Goal: Task Accomplishment & Management: Manage account settings

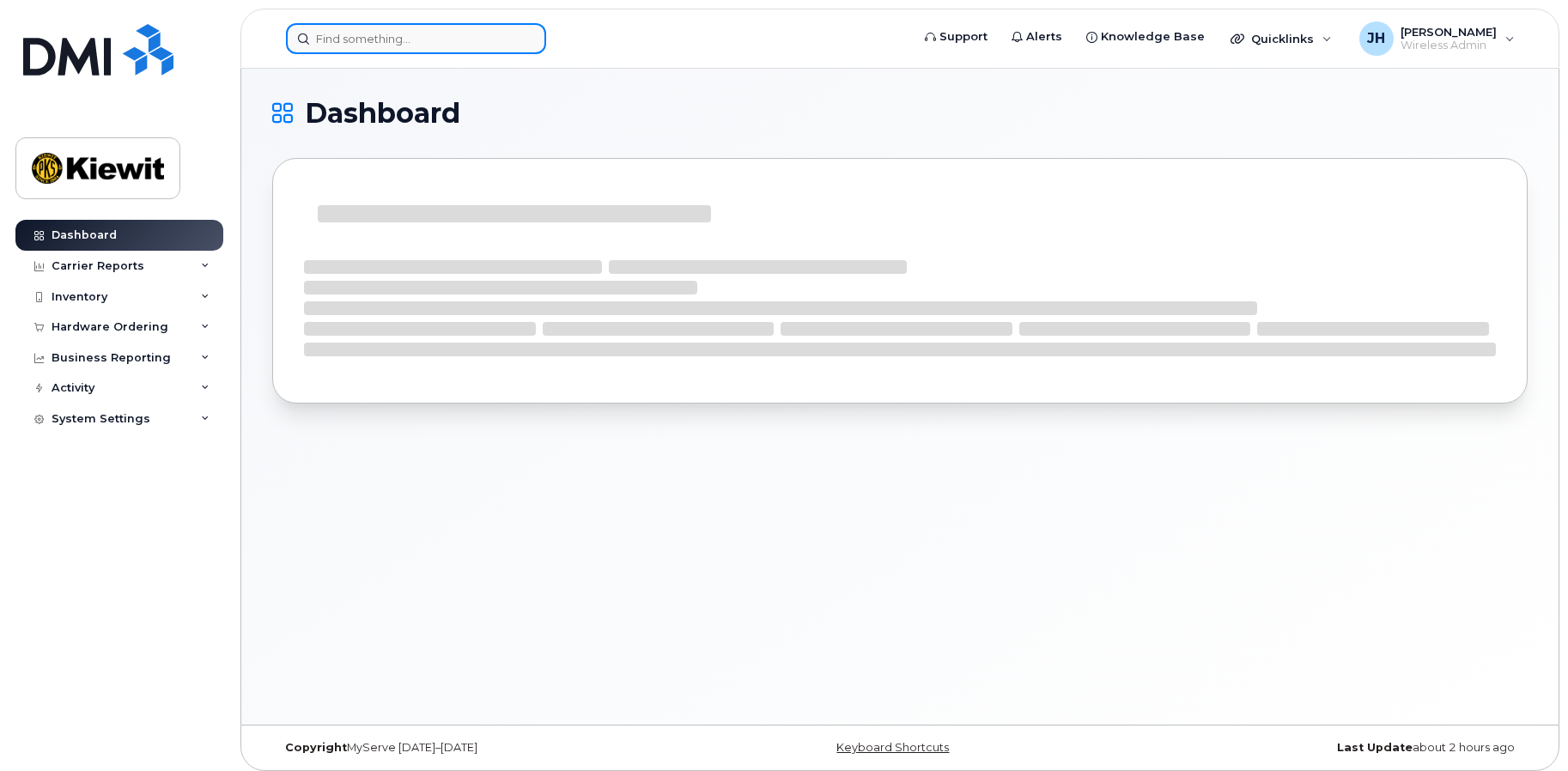
click at [346, 47] on input at bounding box center [415, 38] width 260 height 31
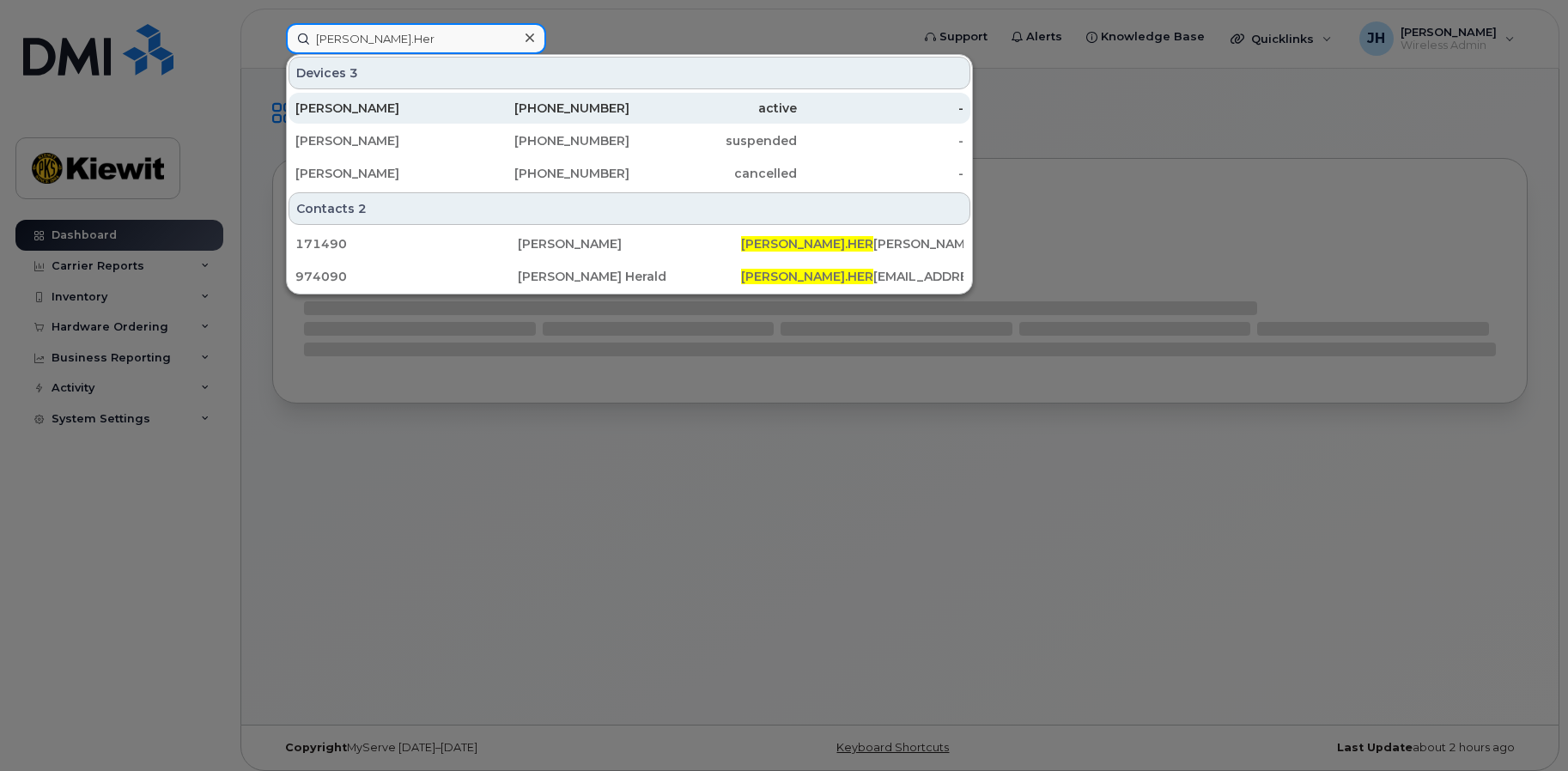
type input "Josh.Her"
click at [372, 113] on div "[PERSON_NAME]" at bounding box center [379, 108] width 167 height 17
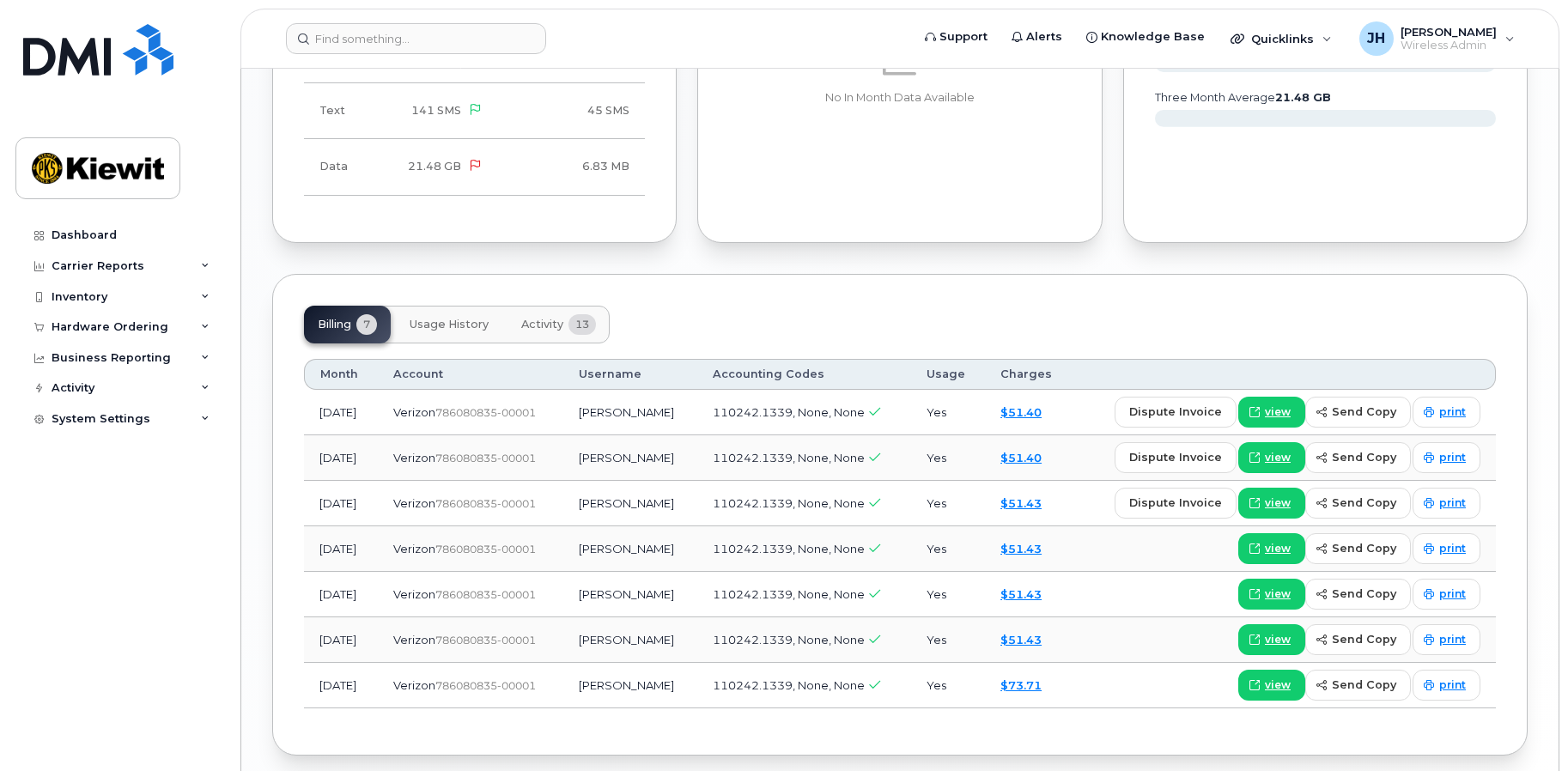
scroll to position [1515, 0]
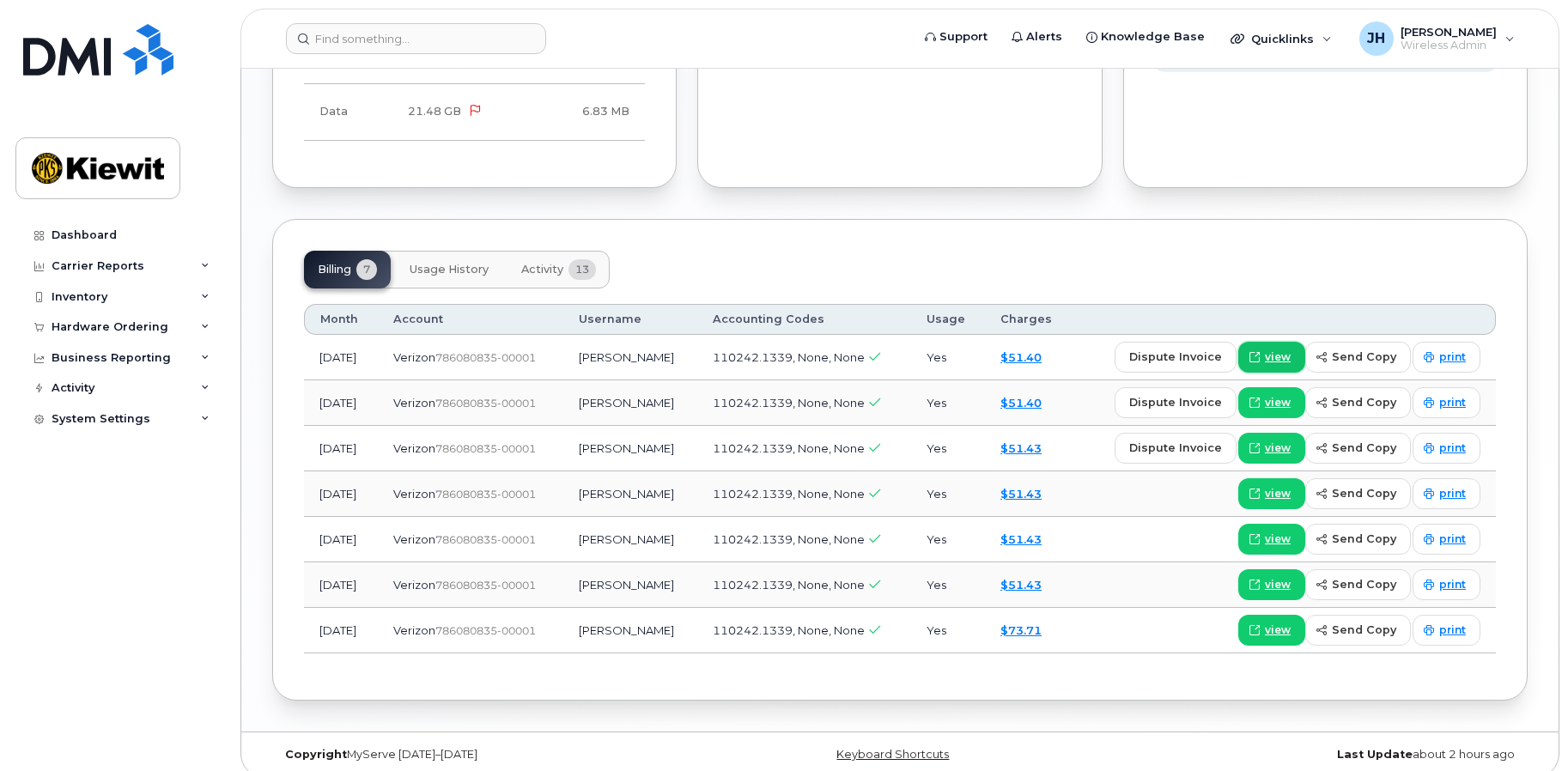
click at [1280, 350] on span "view" at bounding box center [1279, 357] width 26 height 16
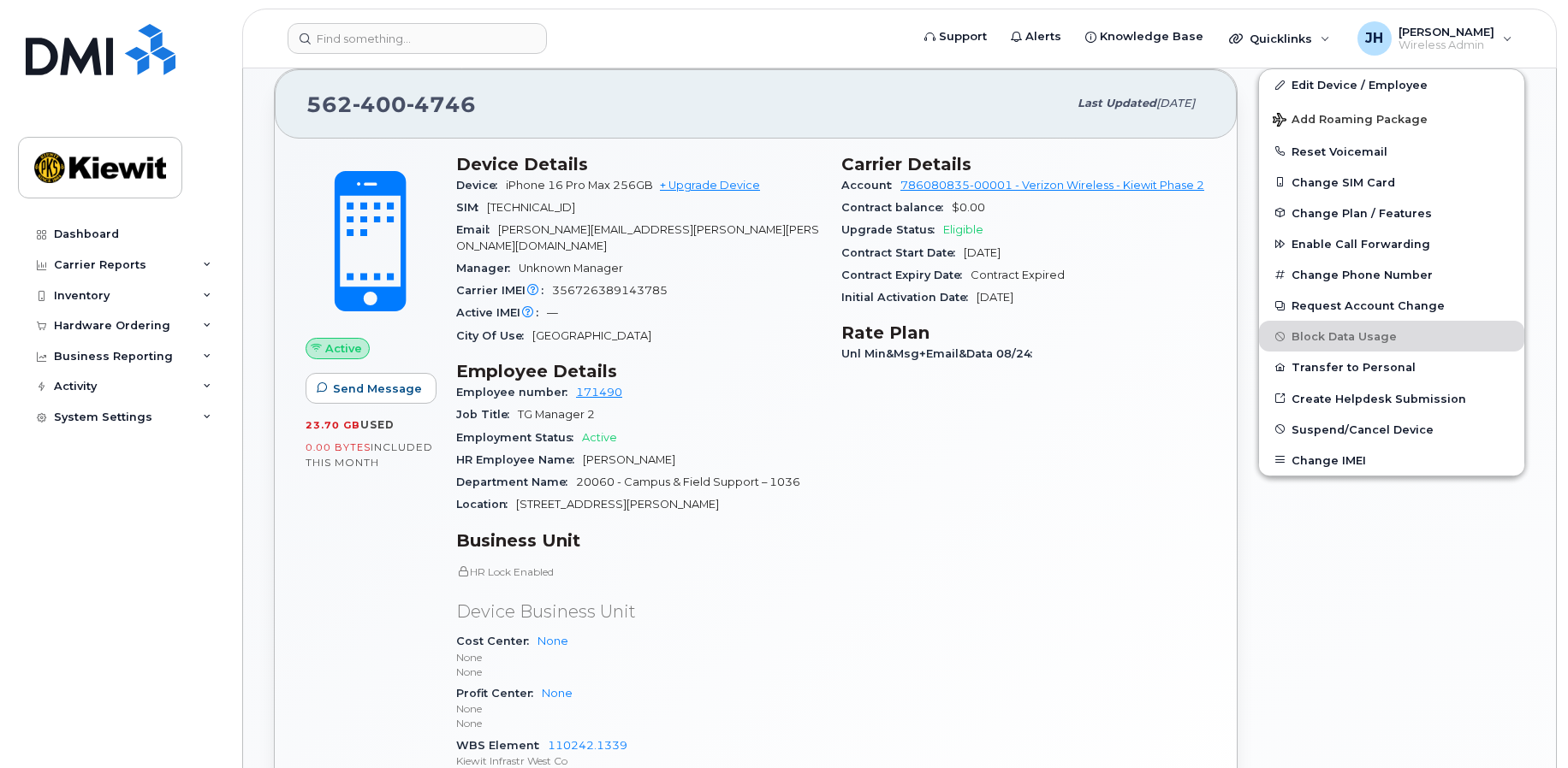
scroll to position [226, 0]
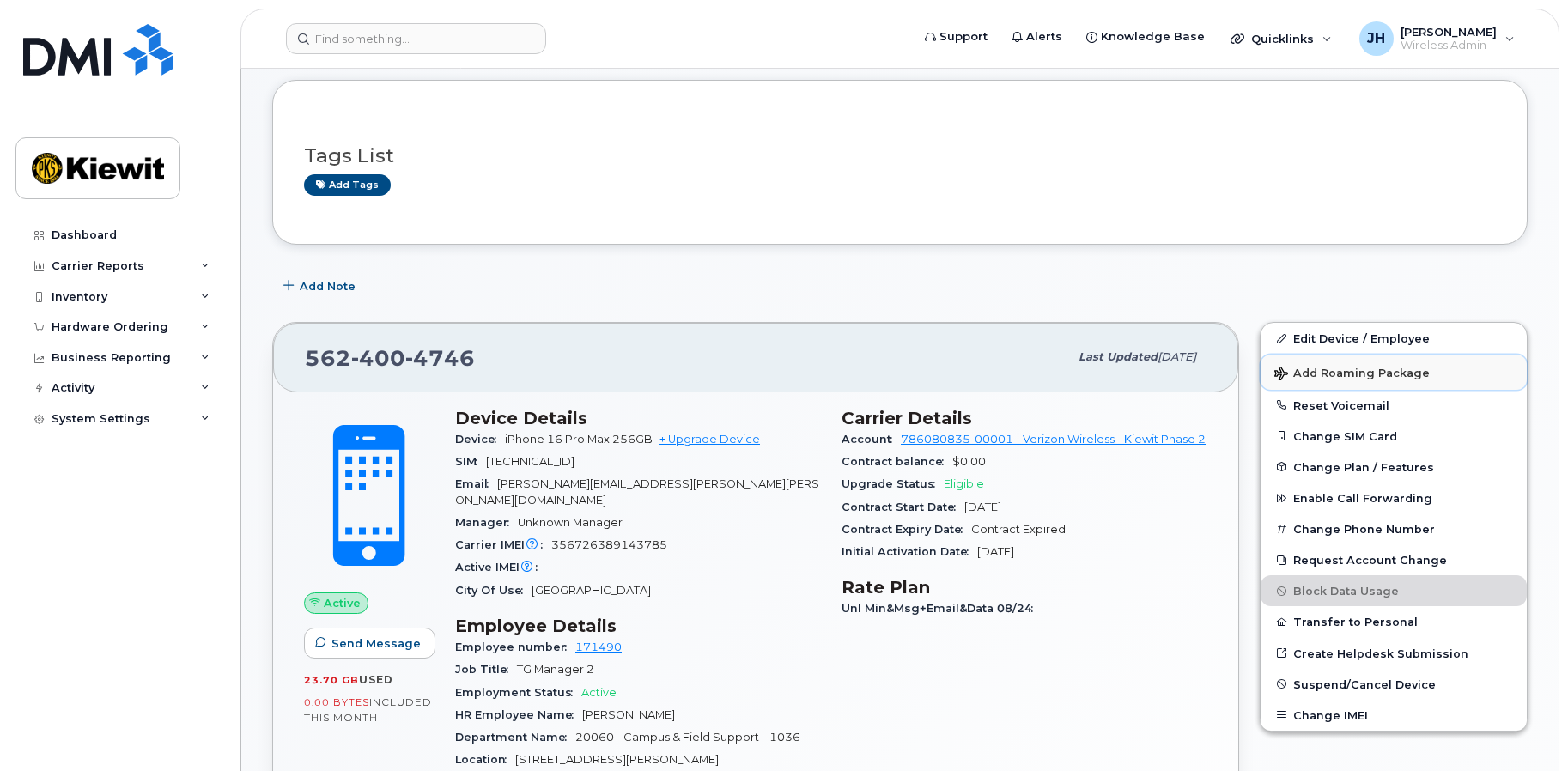
click at [1321, 372] on span "Add Roaming Package" at bounding box center [1352, 374] width 156 height 16
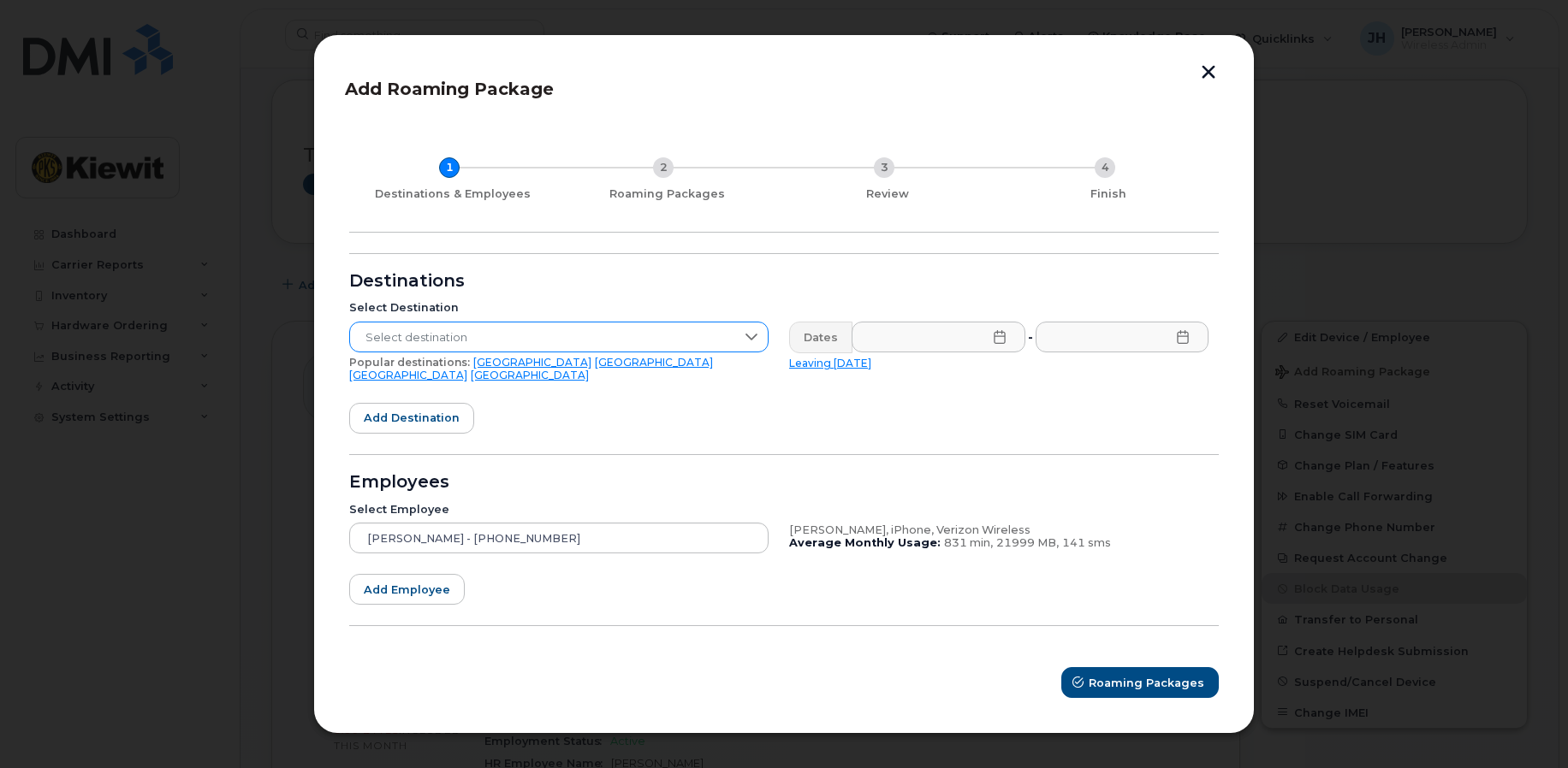
click at [484, 341] on span "Select destination" at bounding box center [542, 338] width 385 height 31
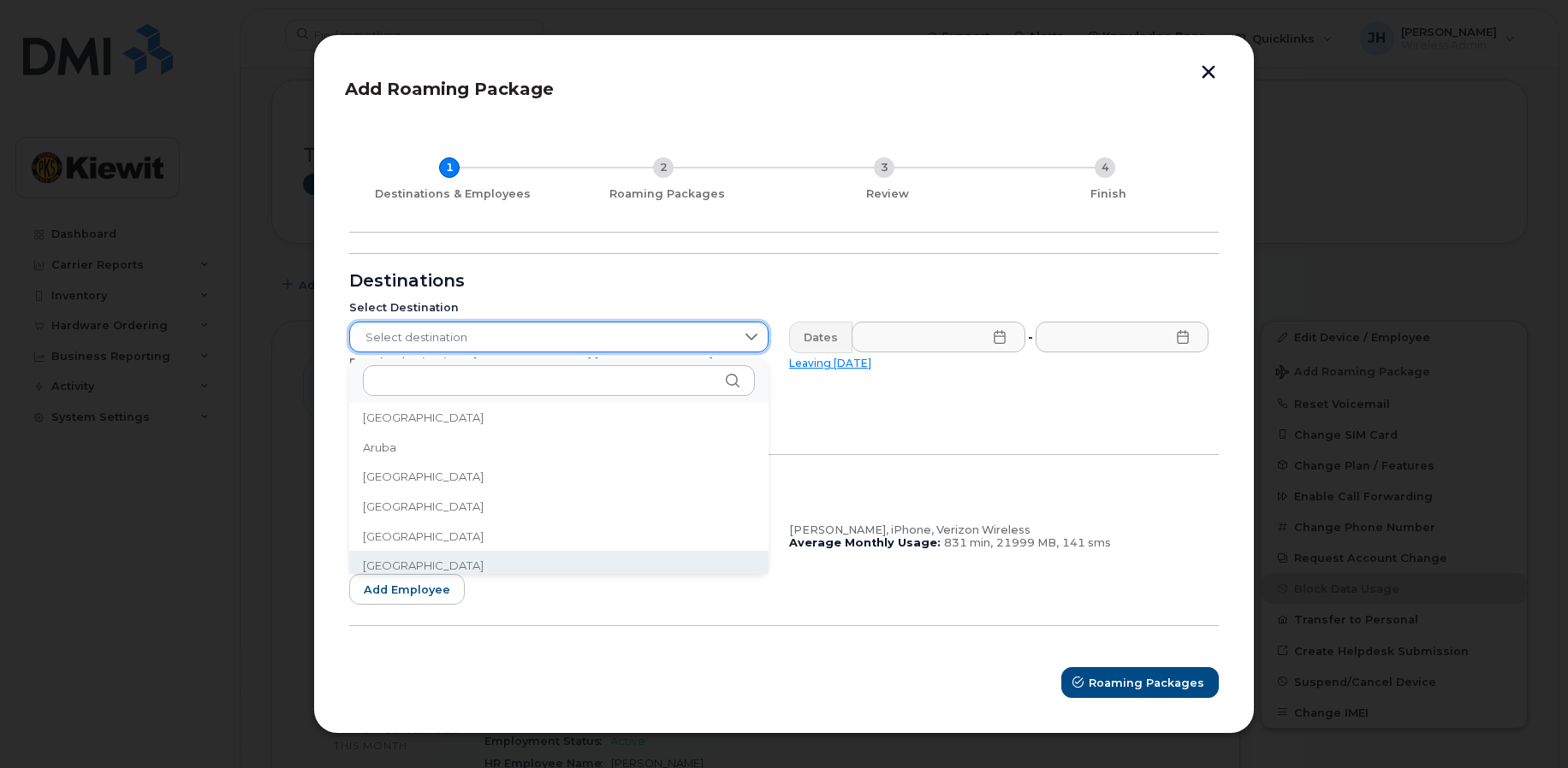
scroll to position [279, 0]
click at [397, 562] on span "[GEOGRAPHIC_DATA]" at bounding box center [423, 560] width 121 height 16
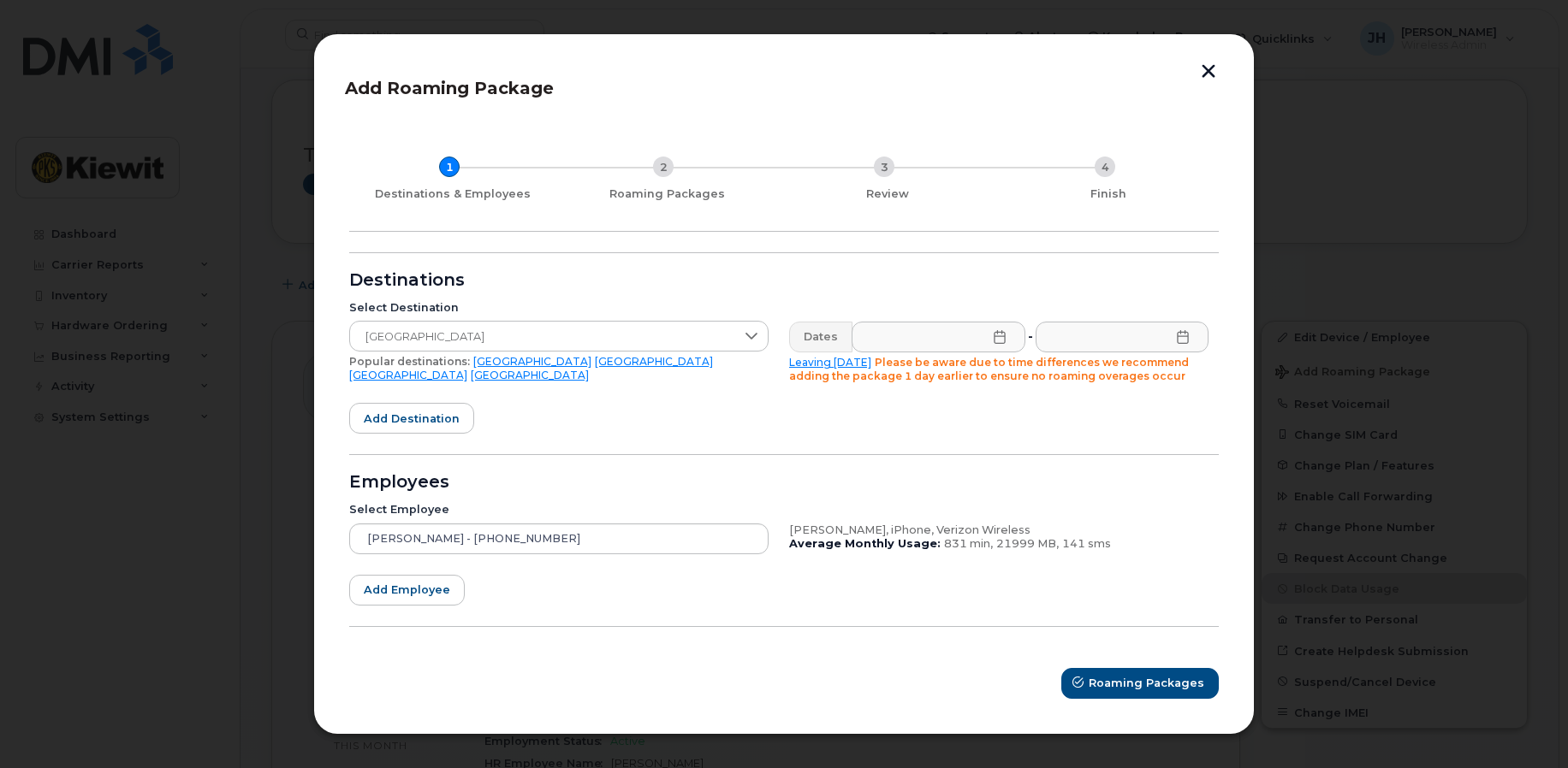
click at [996, 338] on icon at bounding box center [1000, 337] width 14 height 14
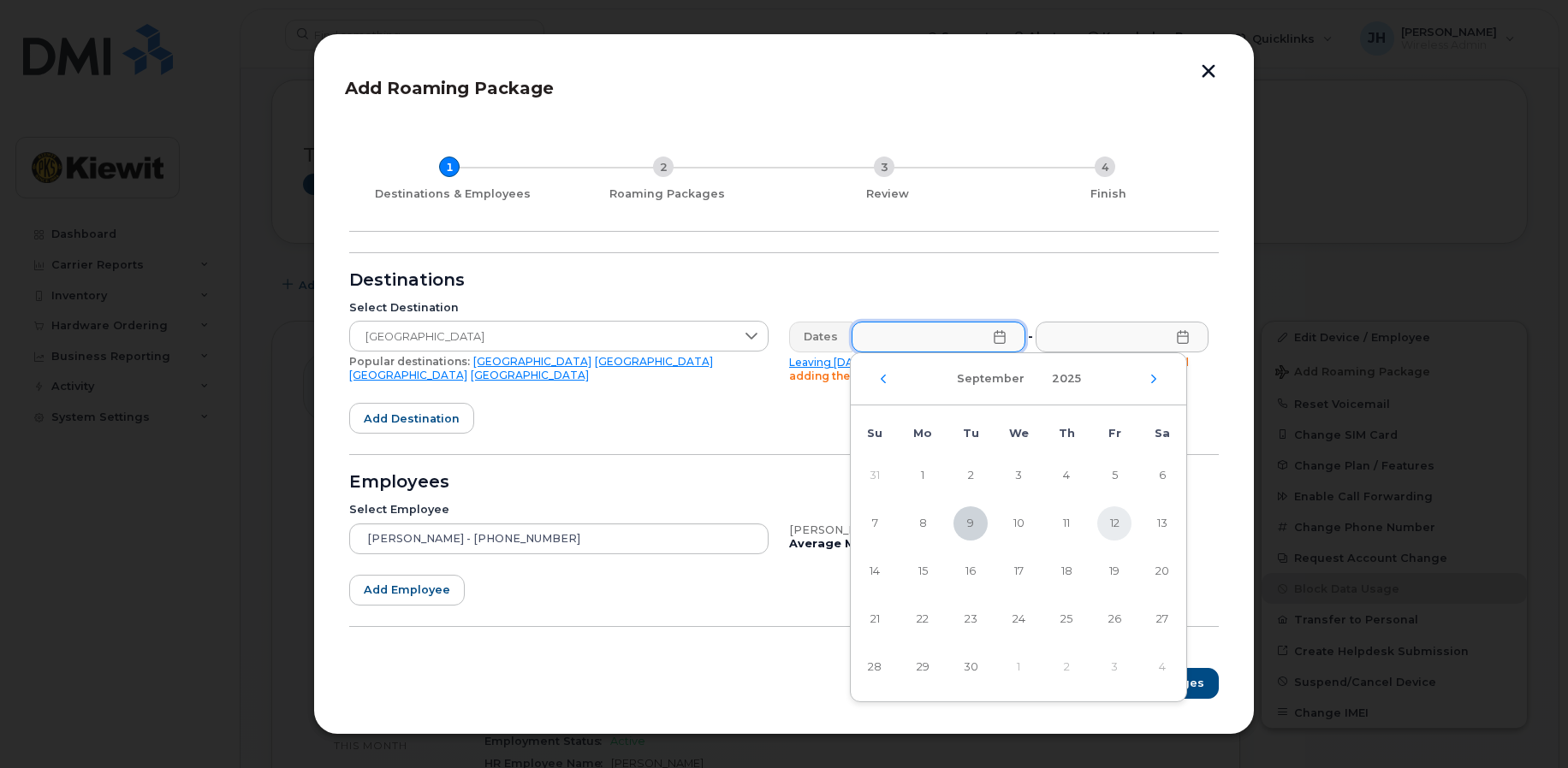
click at [1112, 524] on span "12" at bounding box center [1114, 523] width 34 height 34
type input "[DATE]"
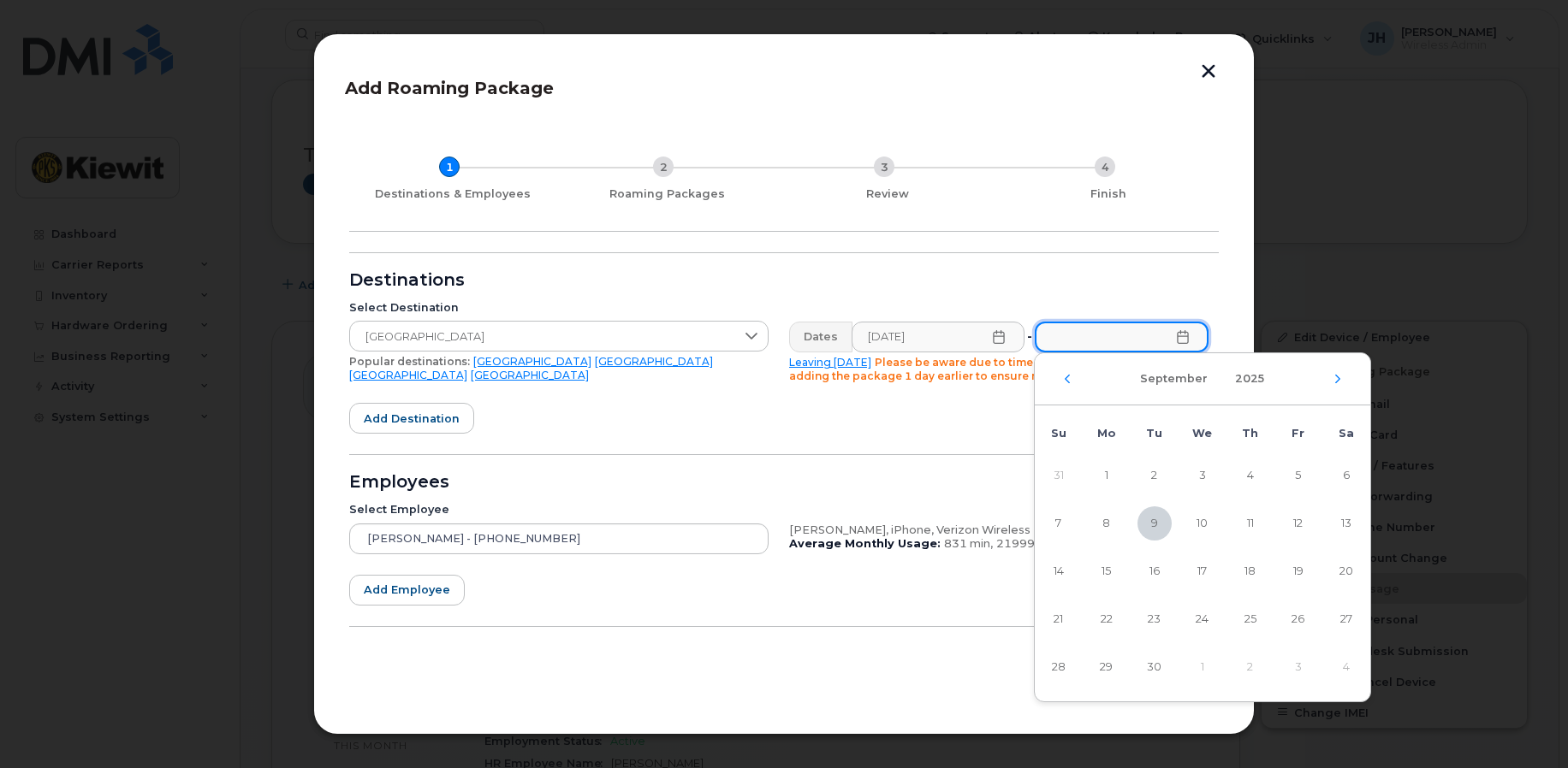
click at [1112, 334] on input "text" at bounding box center [1122, 337] width 174 height 31
click at [1109, 572] on span "15" at bounding box center [1107, 571] width 34 height 34
type input "[DATE]"
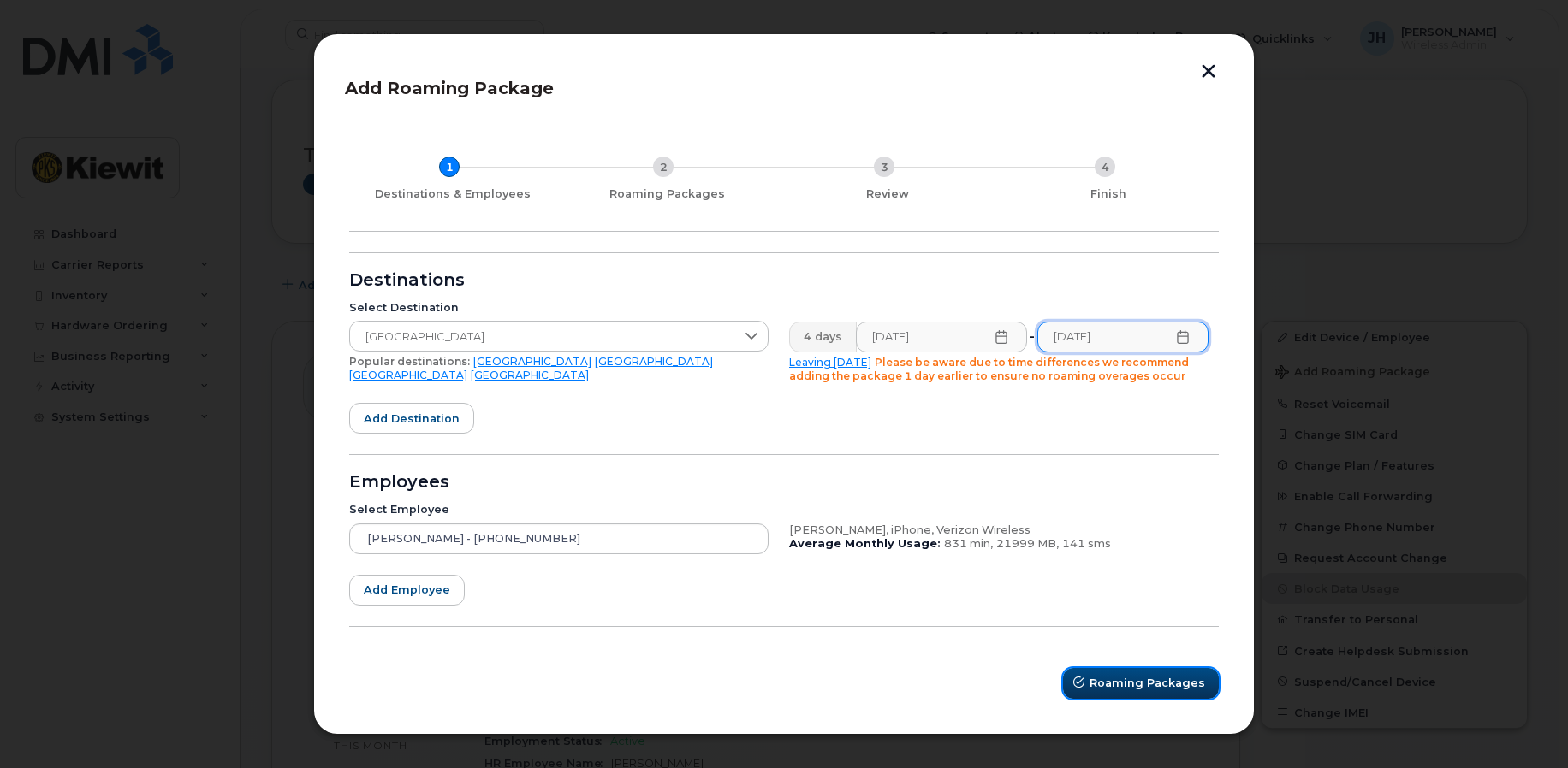
click at [1132, 682] on span "Roaming Packages" at bounding box center [1148, 682] width 115 height 16
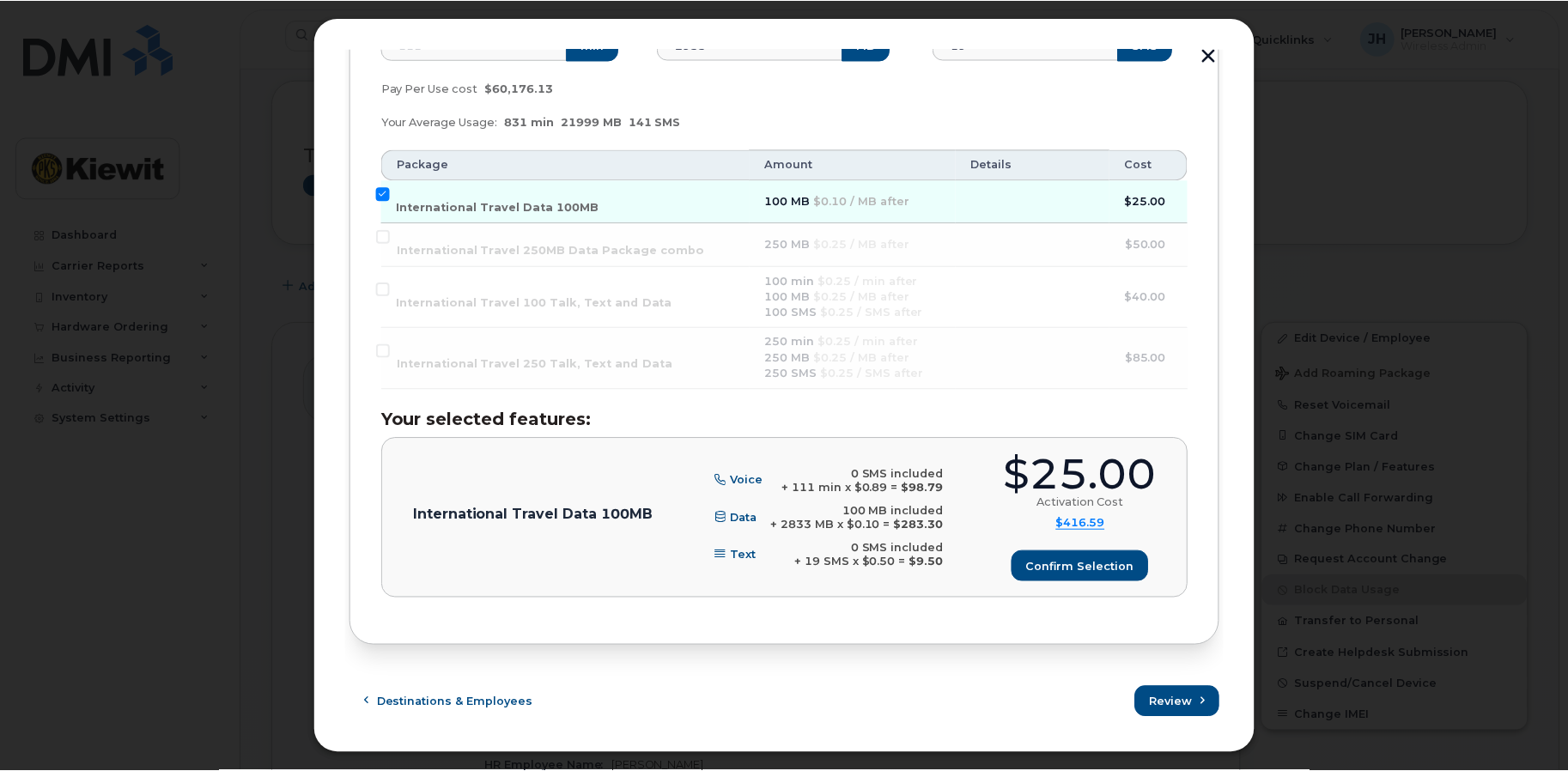
scroll to position [0, 0]
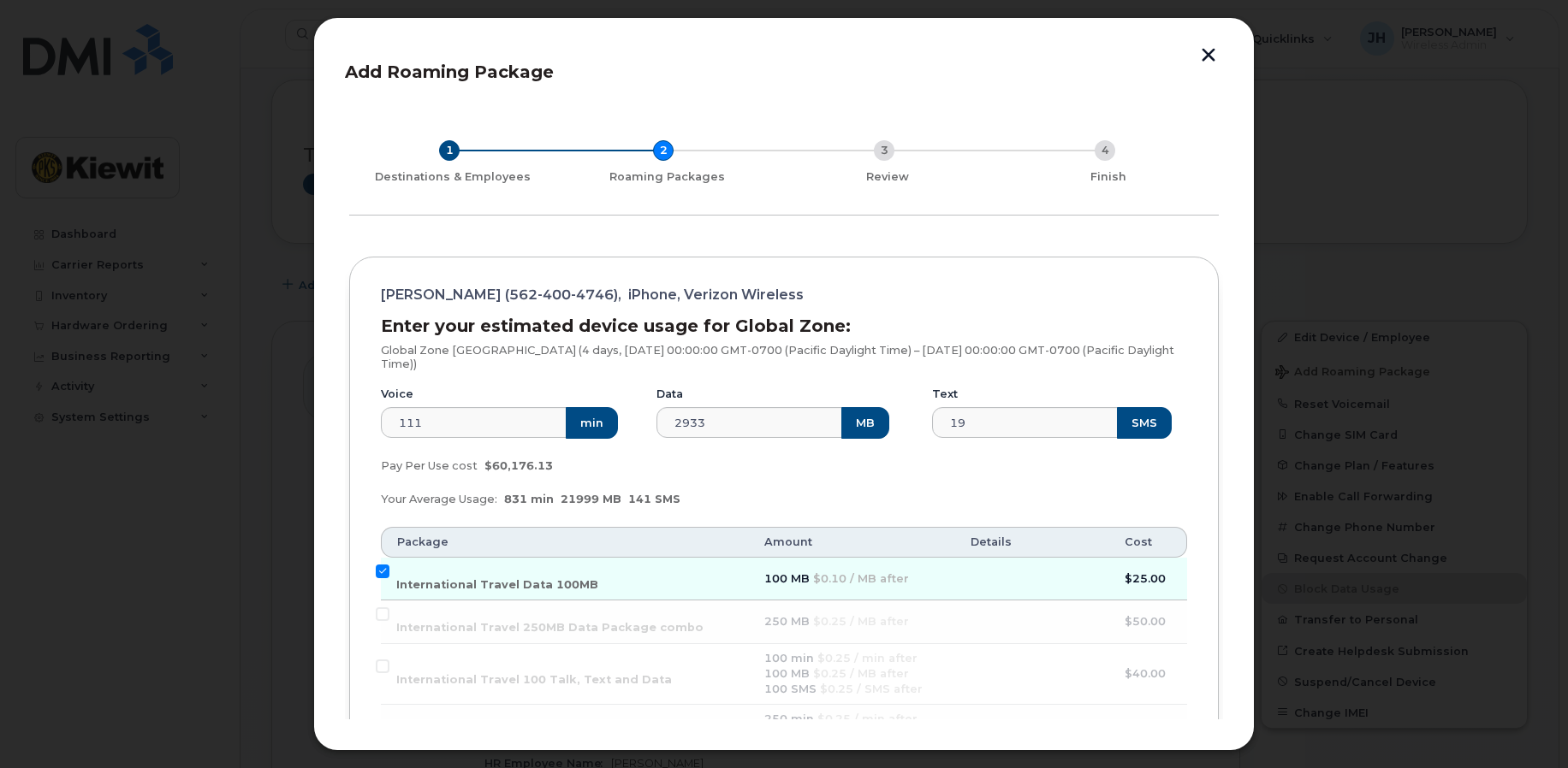
click at [1218, 47] on div "Add Roaming Package 1 Destinations & Employees 2 Roaming Packages 3 Review 4 Fi…" at bounding box center [784, 384] width 941 height 735
click at [1211, 53] on button "button" at bounding box center [1209, 57] width 26 height 18
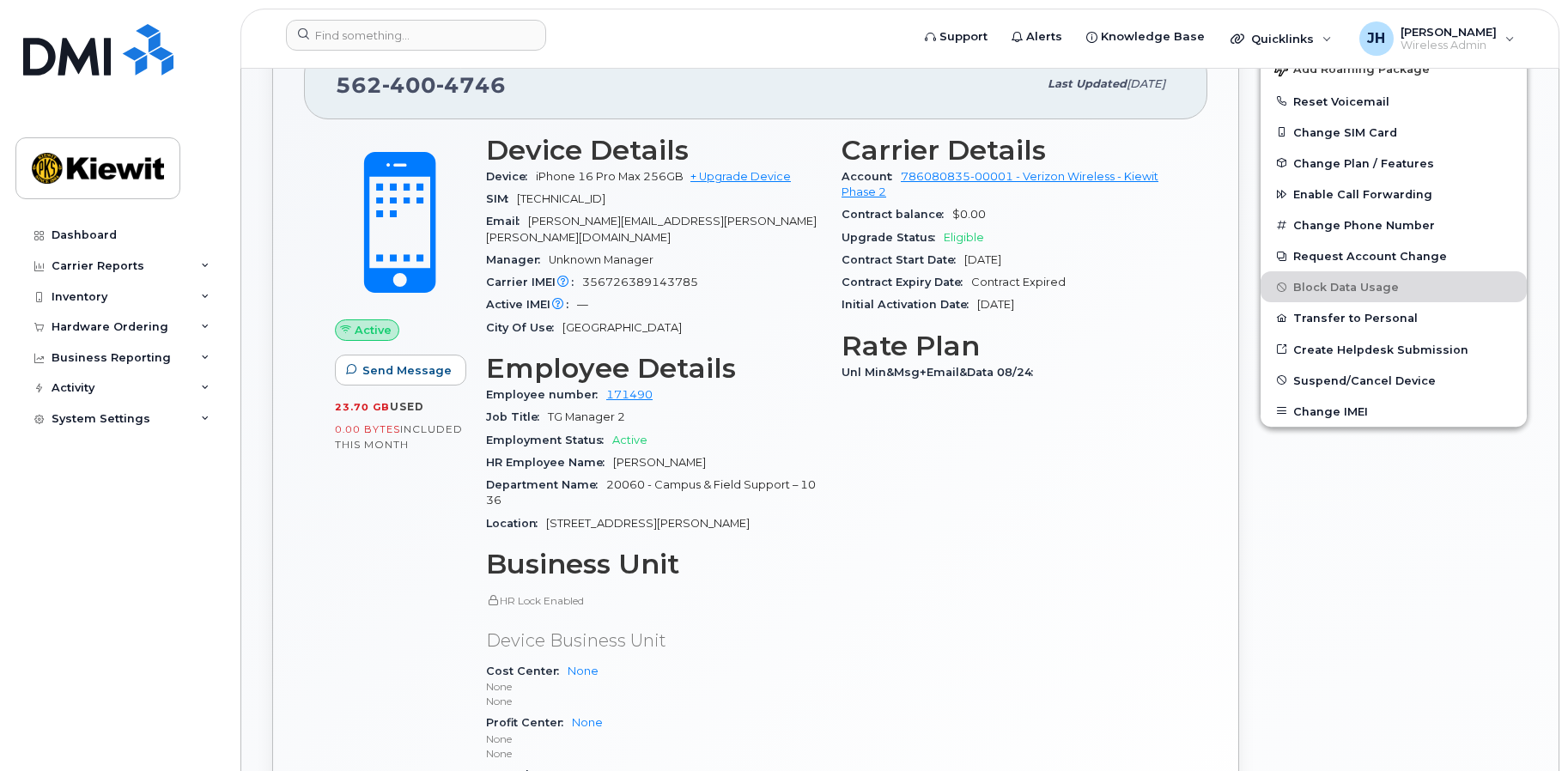
scroll to position [313, 0]
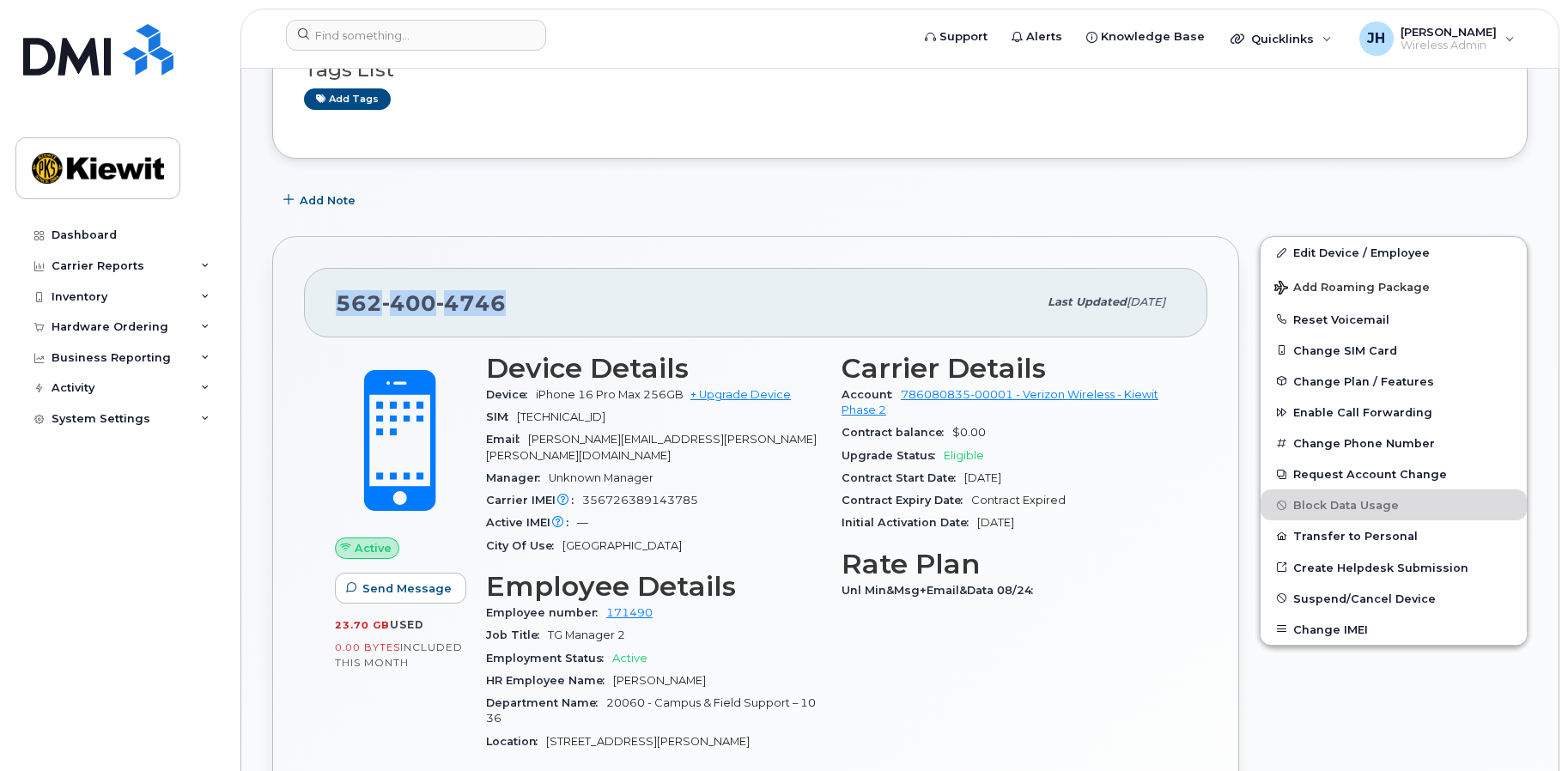
drag, startPoint x: 523, startPoint y: 296, endPoint x: 340, endPoint y: 297, distance: 183.0
click at [340, 297] on div "[PHONE_NUMBER]" at bounding box center [687, 302] width 702 height 36
copy span "[PHONE_NUMBER]"
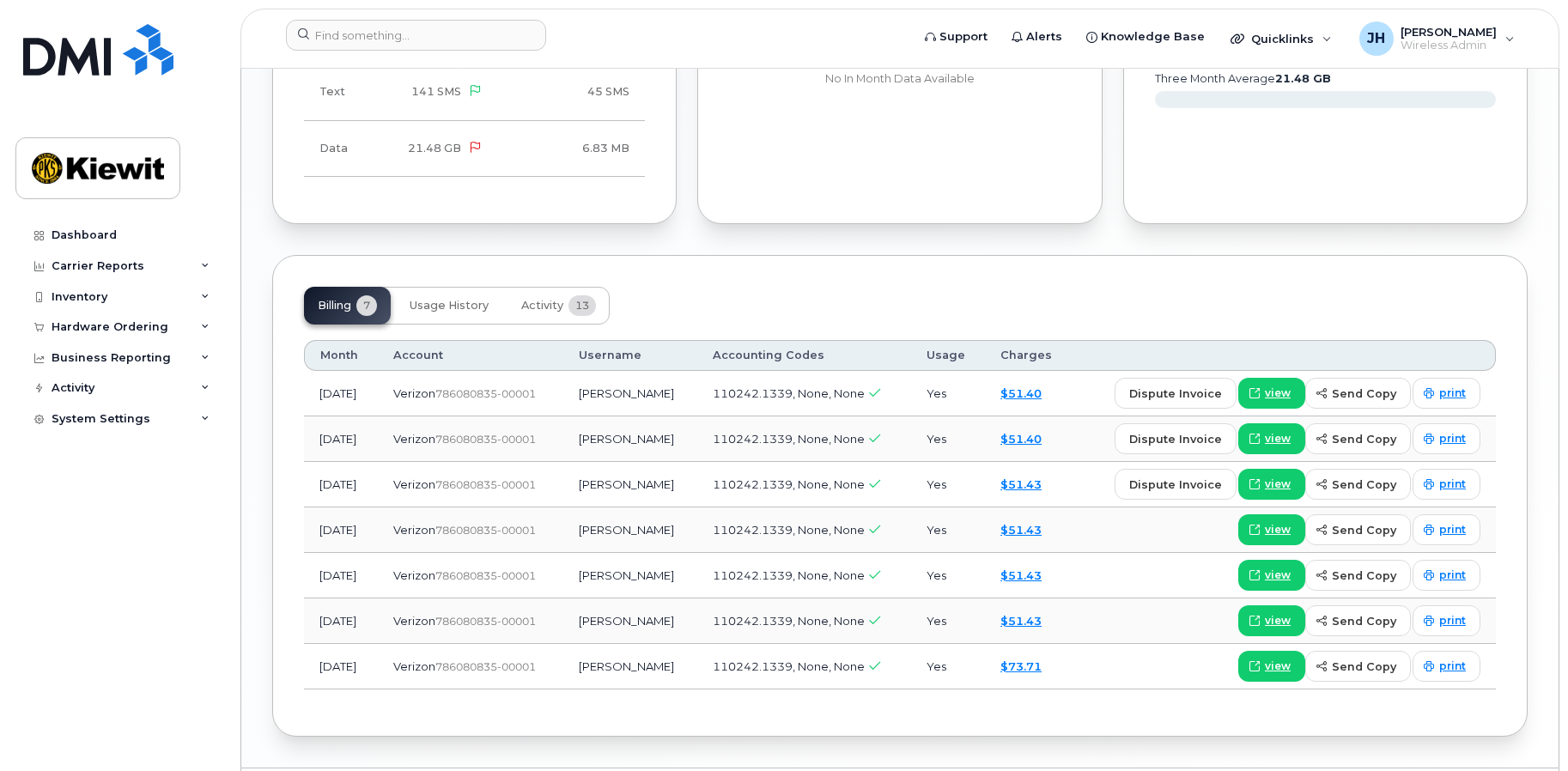
scroll to position [1623, 0]
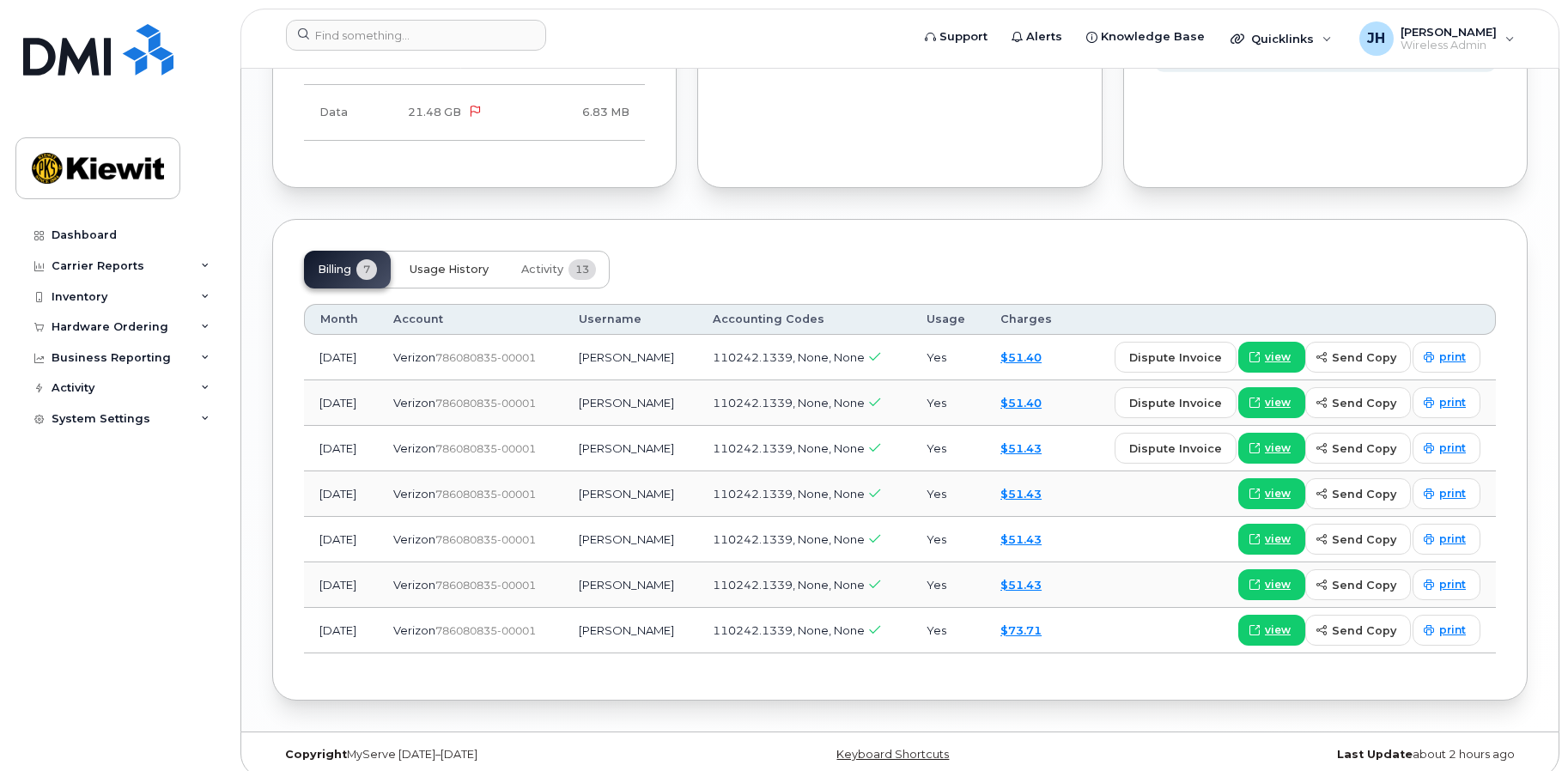
click at [441, 263] on span "Usage History" at bounding box center [449, 270] width 79 height 14
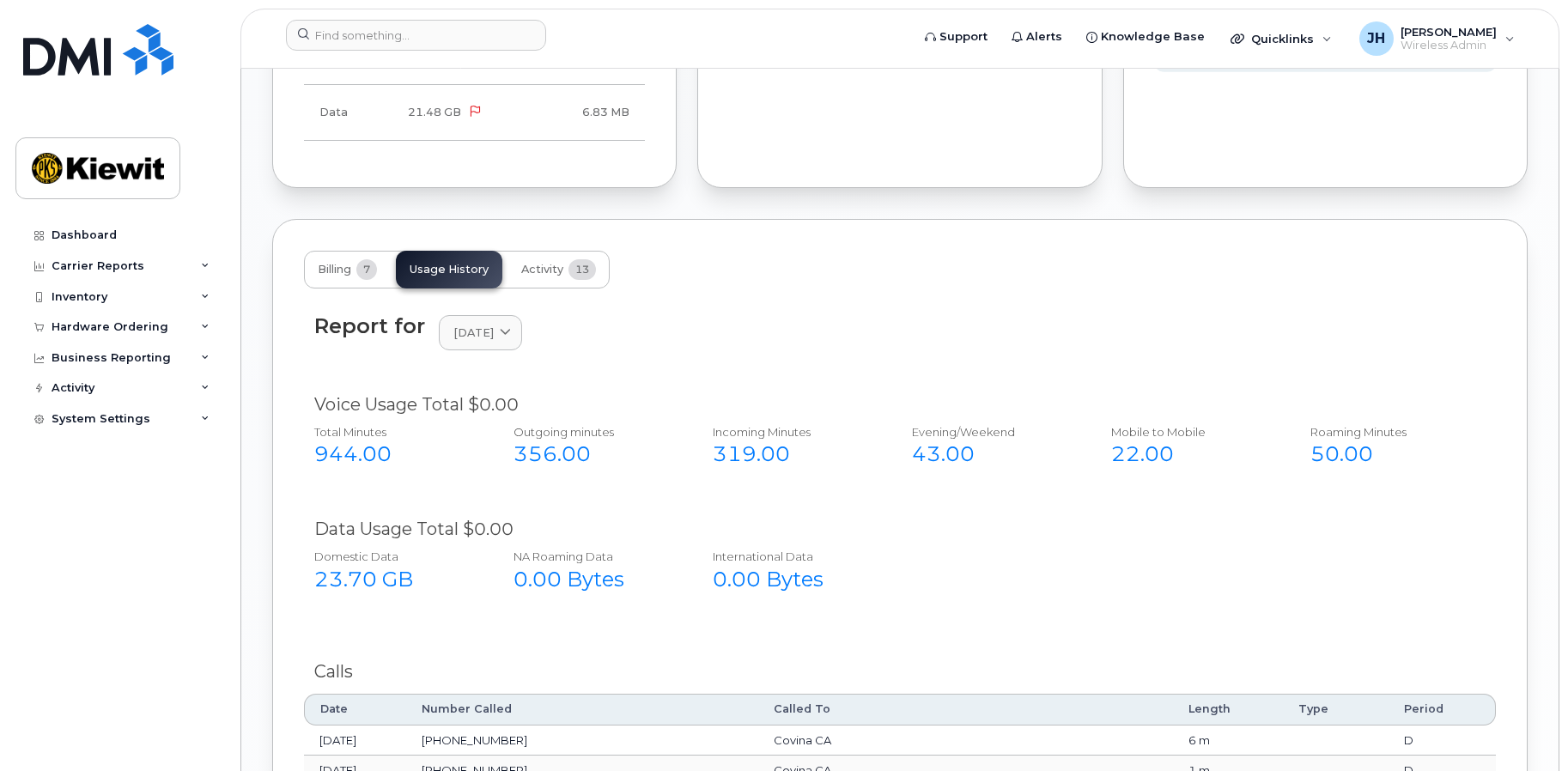
drag, startPoint x: 791, startPoint y: 296, endPoint x: 783, endPoint y: 316, distance: 21.5
click at [791, 304] on div "Report for [DATE] [DATE] July June May April March February" at bounding box center [900, 343] width 1192 height 78
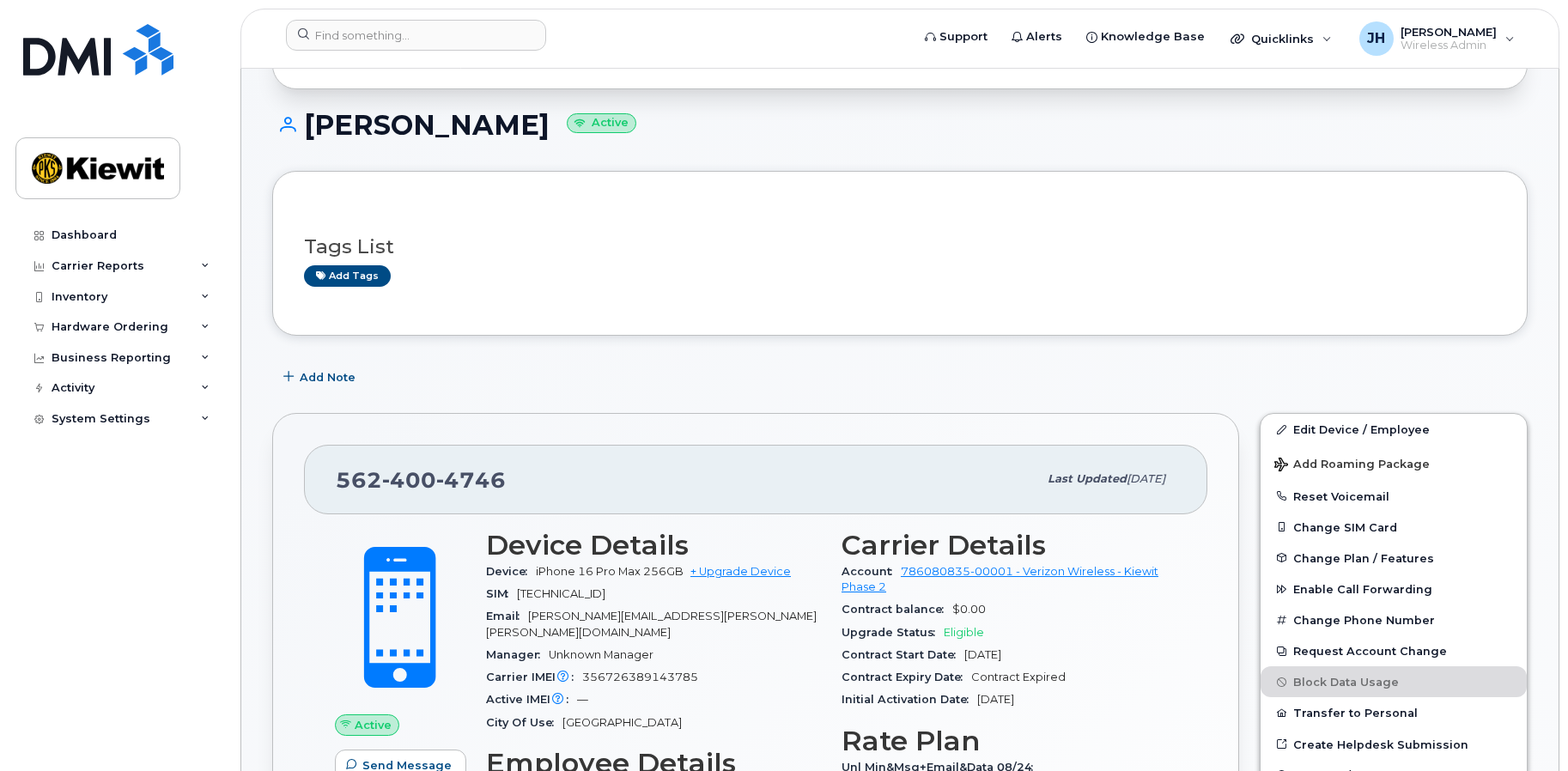
scroll to position [0, 0]
